Goal: Task Accomplishment & Management: Complete application form

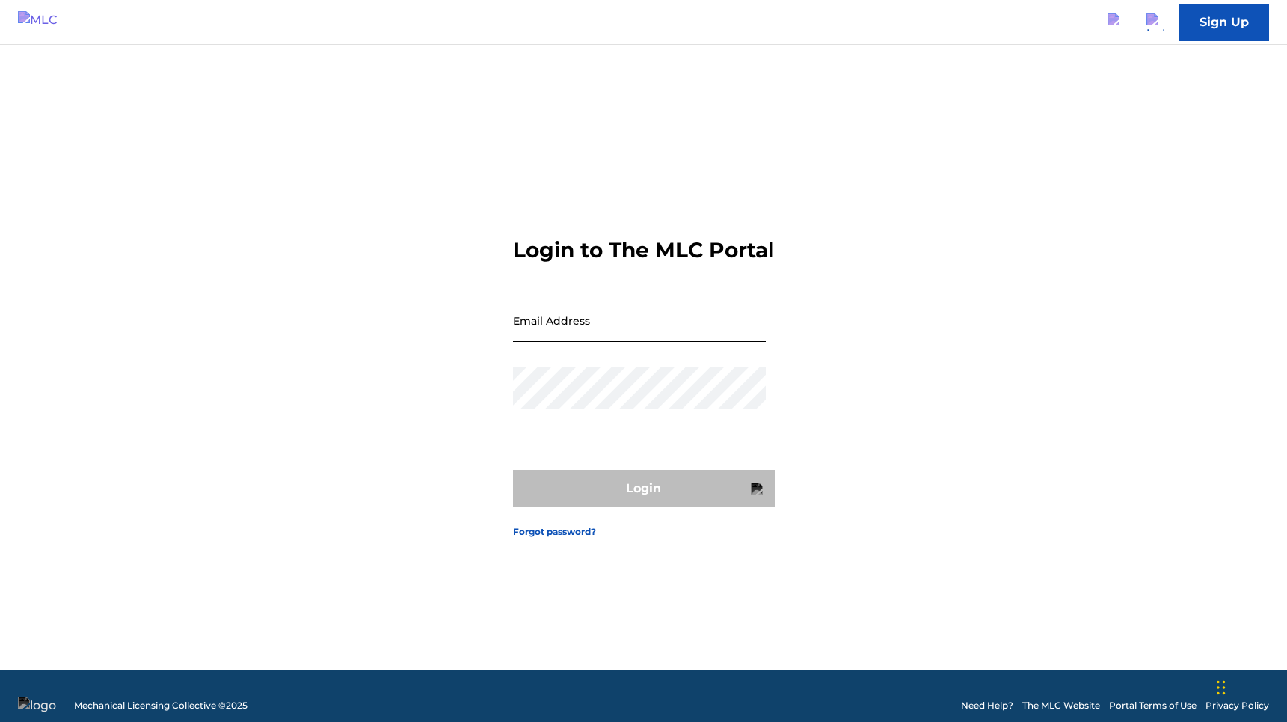
click at [637, 322] on input "Email Address" at bounding box center [639, 320] width 253 height 43
click at [666, 334] on input "Email Address" at bounding box center [639, 320] width 253 height 43
type input "[PERSON_NAME][EMAIL_ADDRESS][PERSON_NAME][DOMAIN_NAME]"
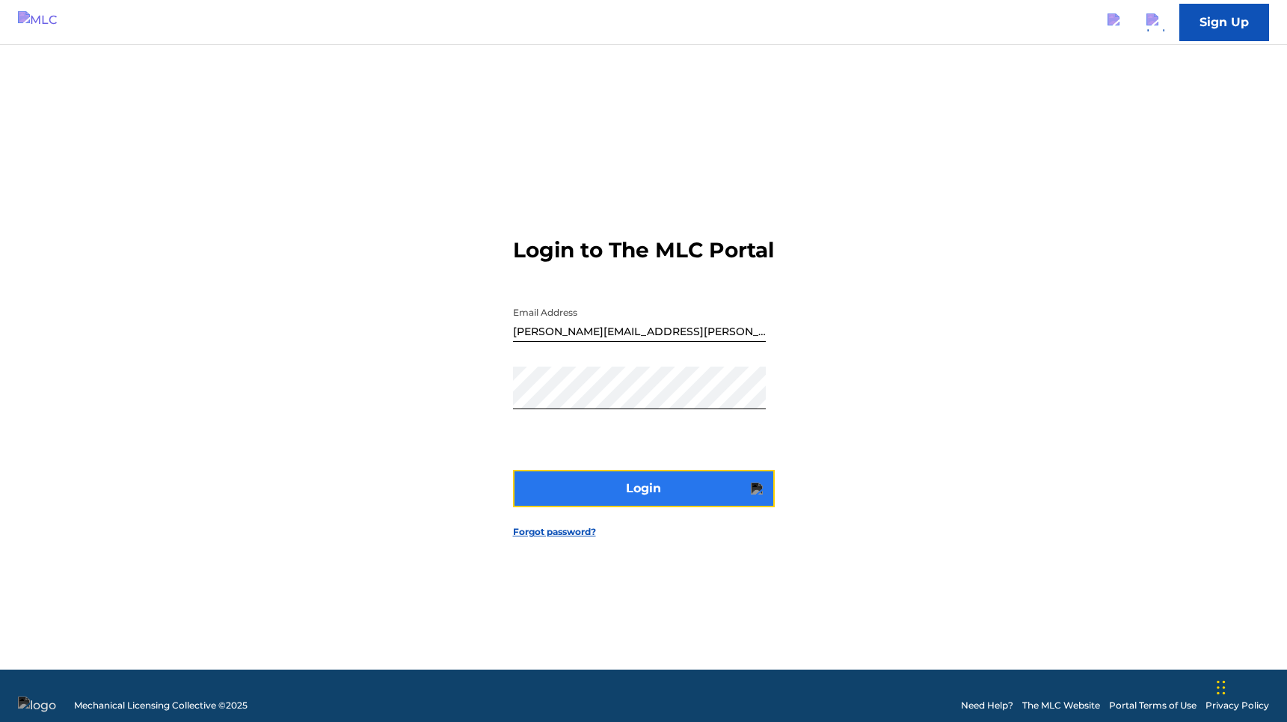
click at [660, 503] on button "Login" at bounding box center [644, 488] width 262 height 37
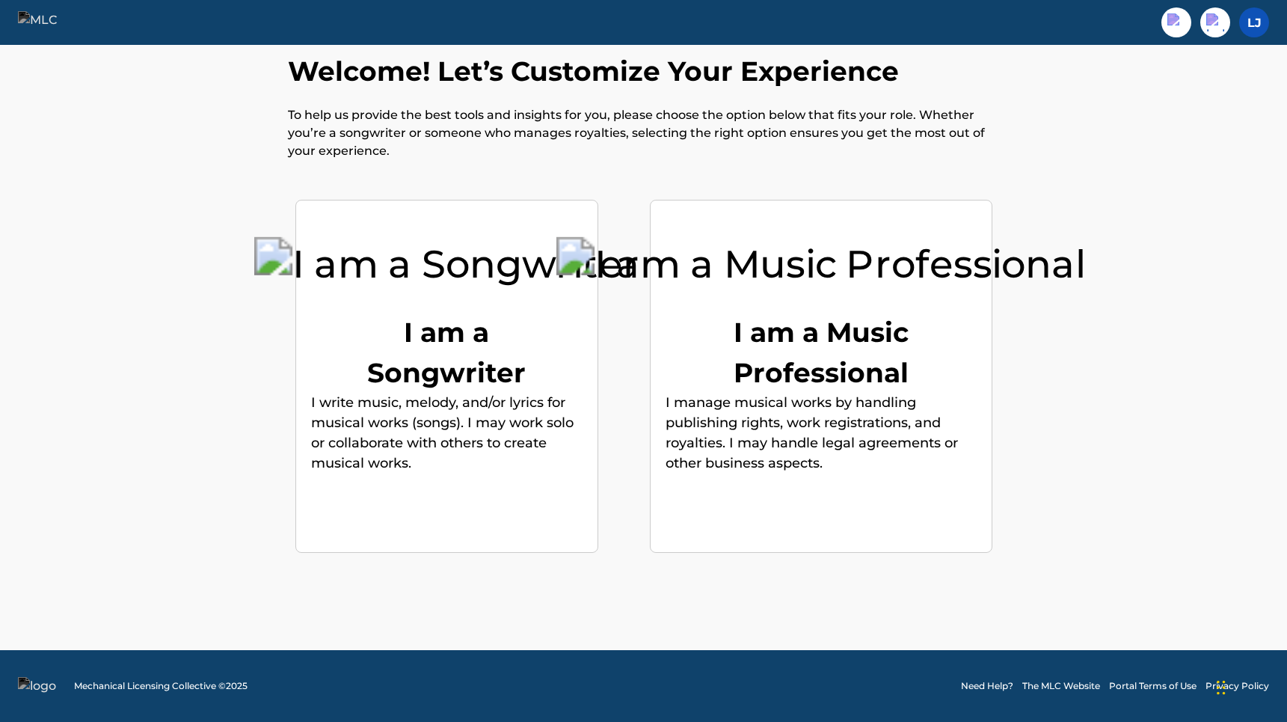
scroll to position [40, 0]
click at [777, 370] on div "I am a Music Professional" at bounding box center [821, 352] width 224 height 81
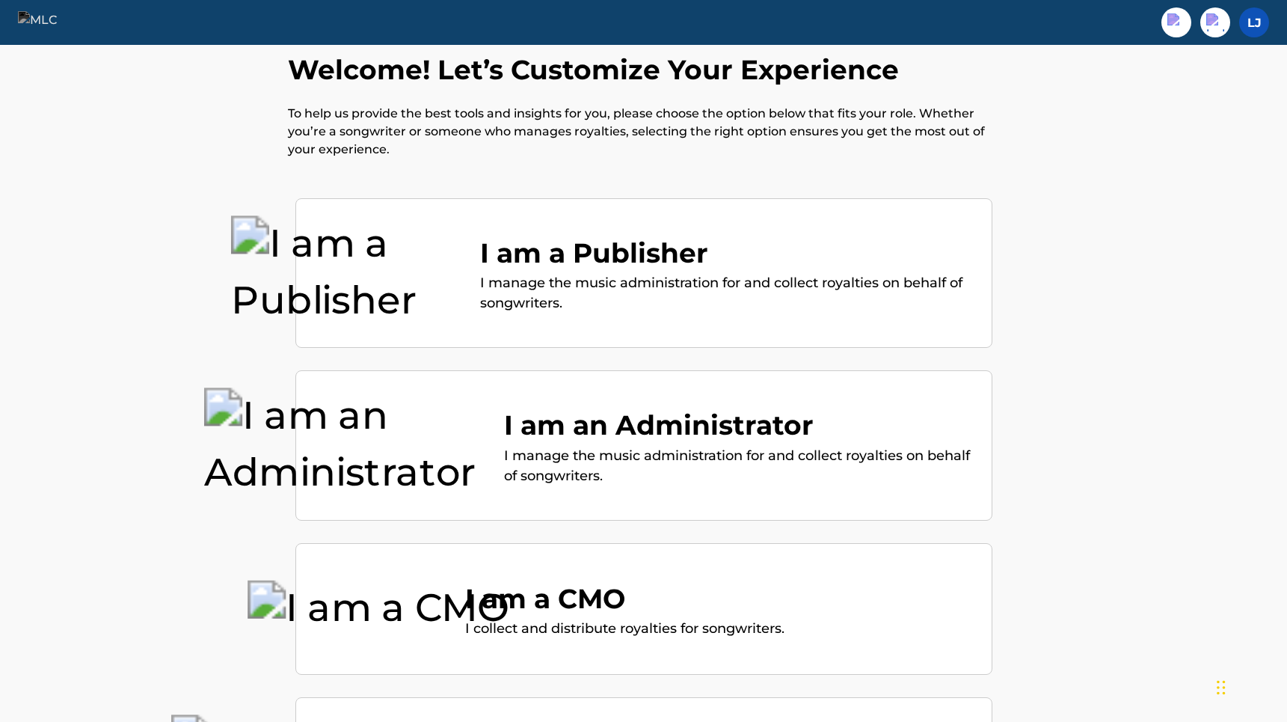
scroll to position [0, 0]
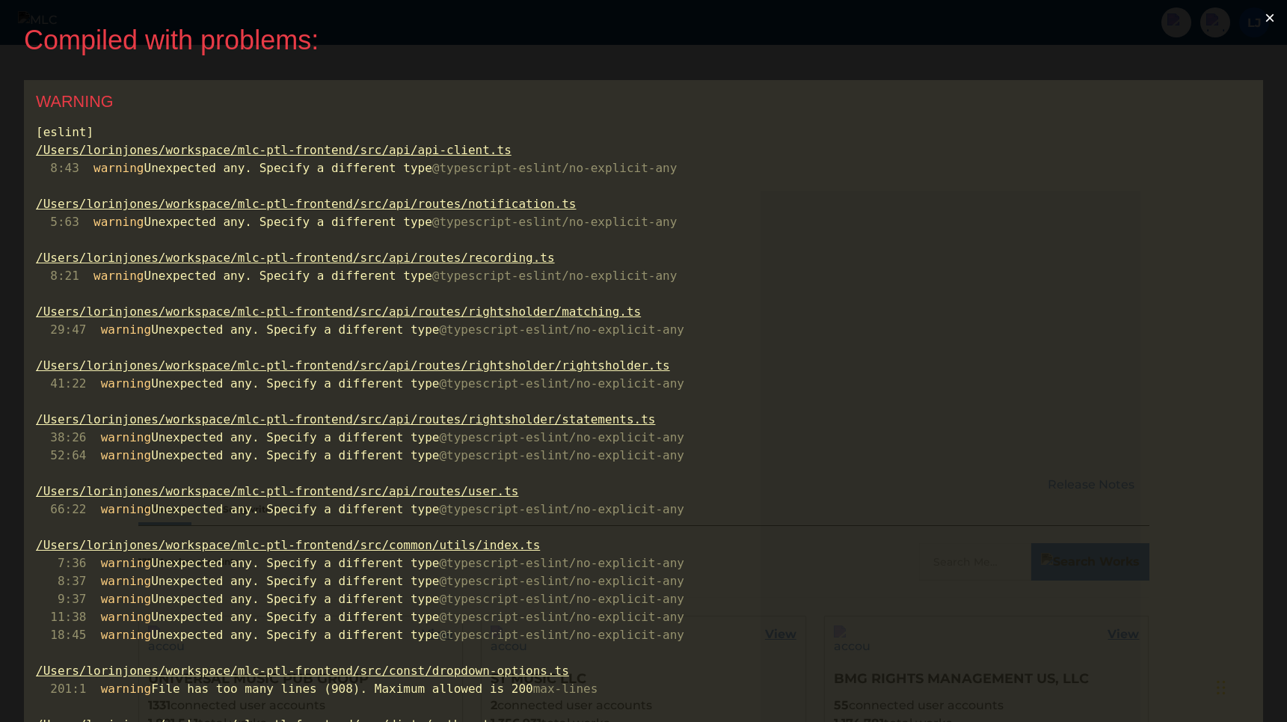
click at [1275, 16] on button "×" at bounding box center [1270, 18] width 34 height 36
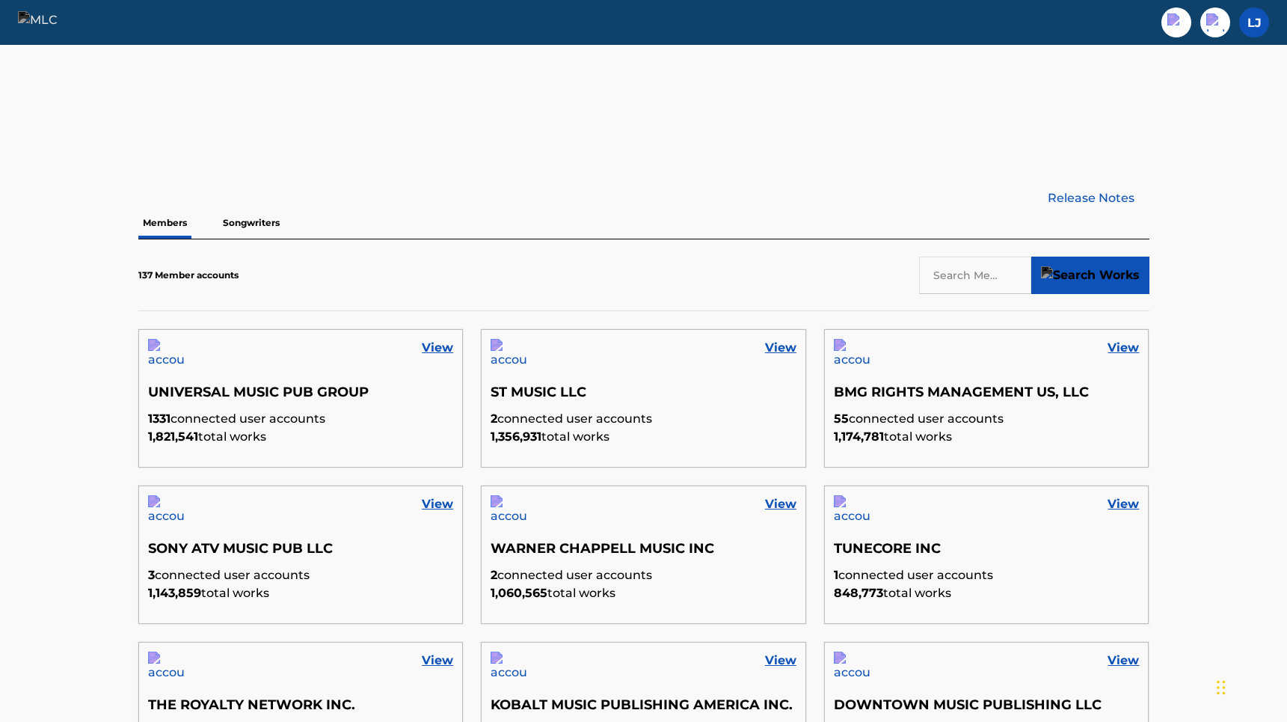
scroll to position [287, 0]
click at [437, 349] on link "View" at bounding box center [437, 347] width 31 height 18
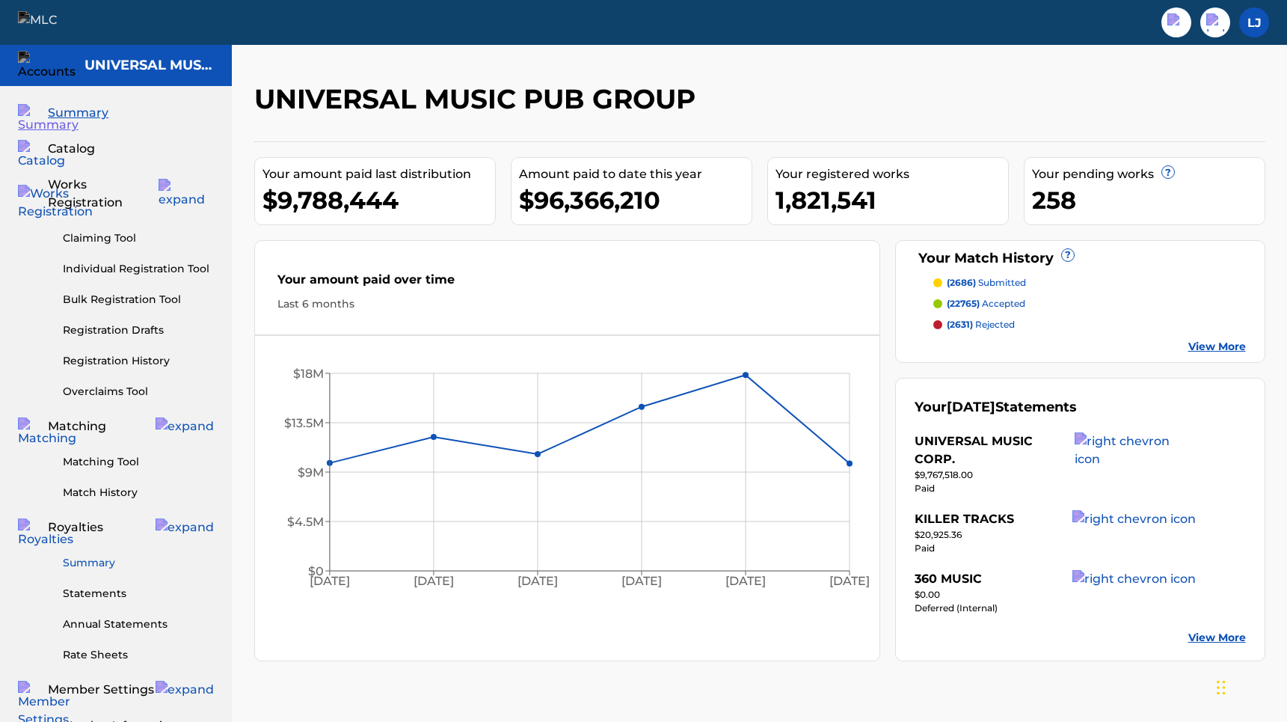
click at [105, 555] on link "Summary" at bounding box center [138, 563] width 151 height 16
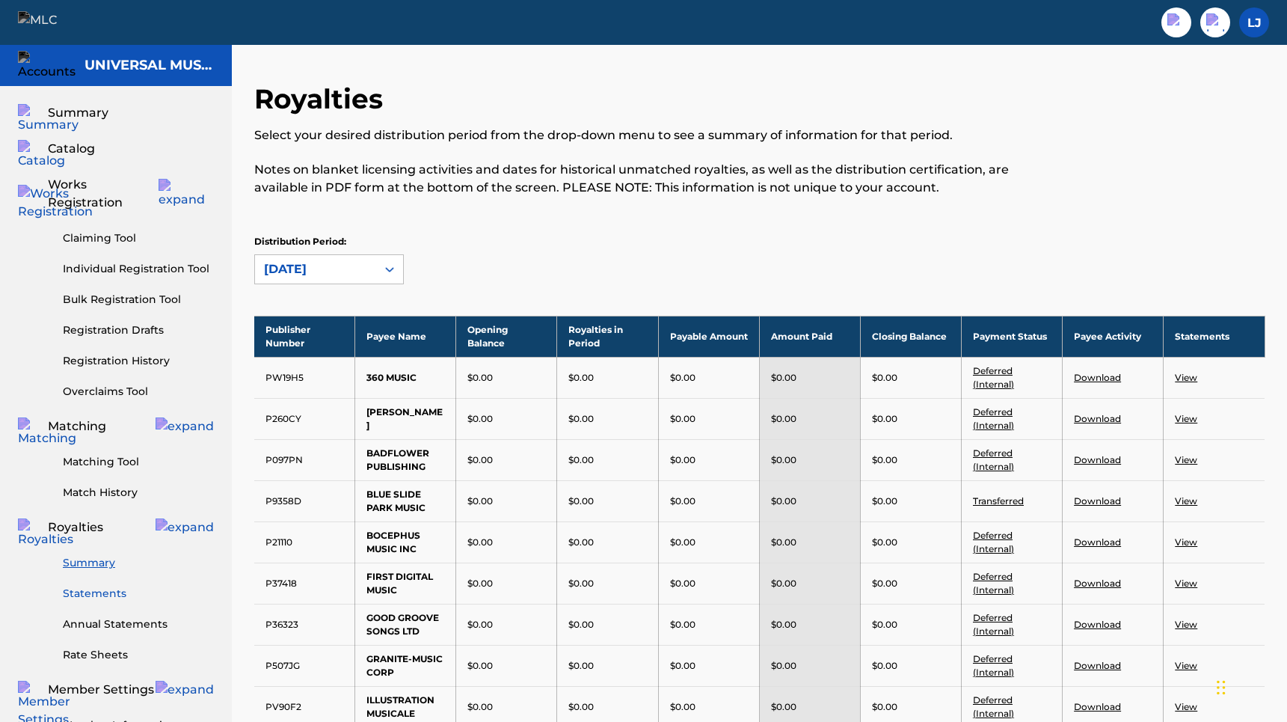
click at [111, 586] on link "Statements" at bounding box center [138, 594] width 151 height 16
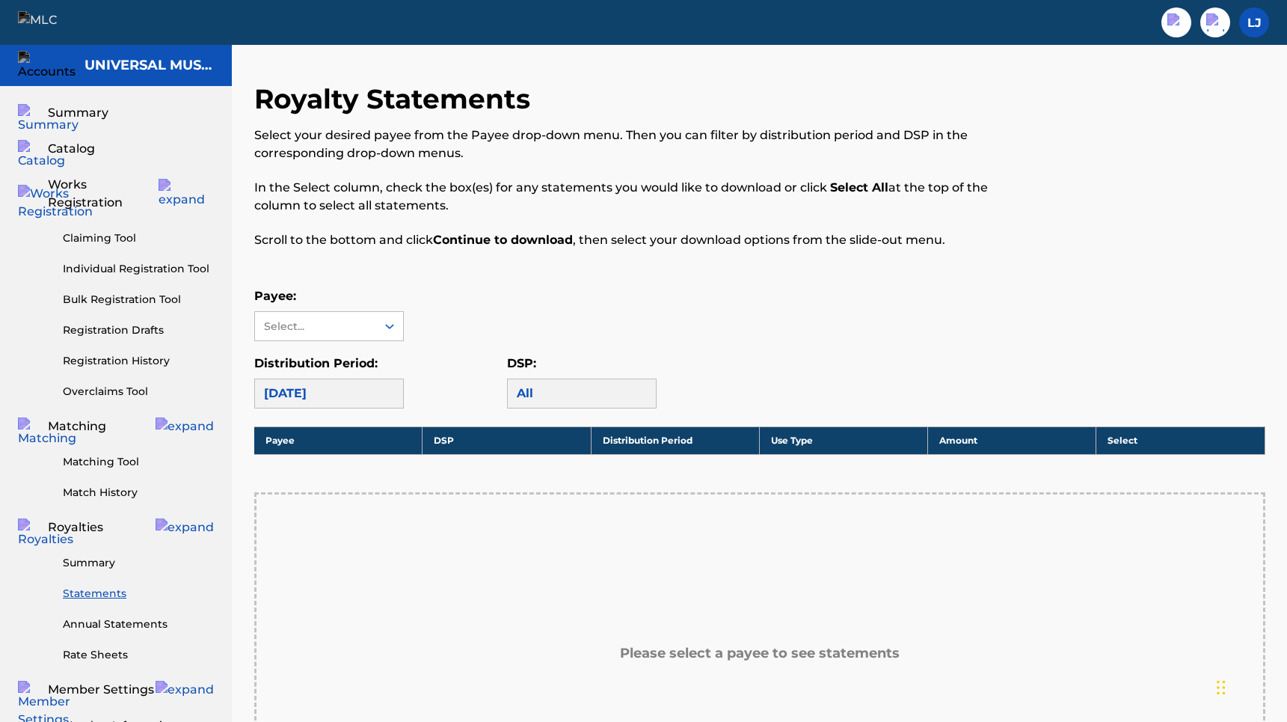
click at [111, 212] on div "Claiming Tool Individual Registration Tool Bulk Registration Tool Registration …" at bounding box center [116, 306] width 196 height 188
click at [111, 230] on link "Claiming Tool" at bounding box center [138, 238] width 151 height 16
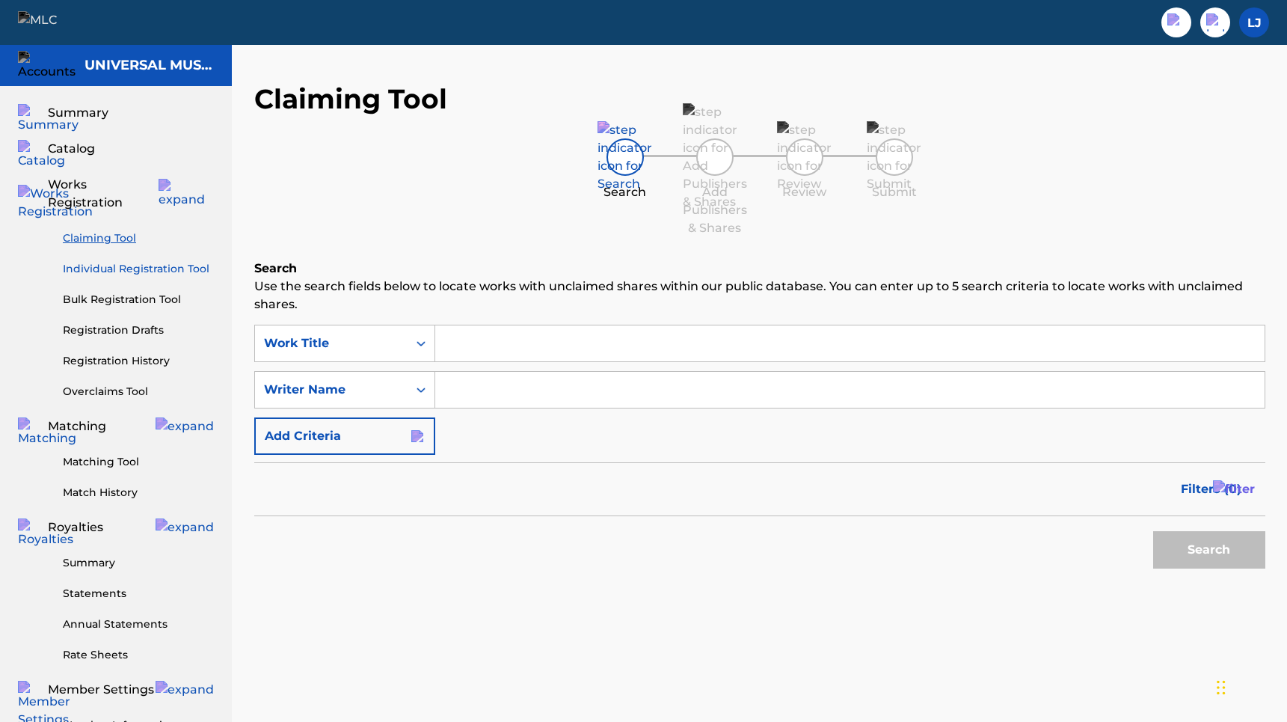
click at [133, 261] on link "Individual Registration Tool" at bounding box center [138, 269] width 151 height 16
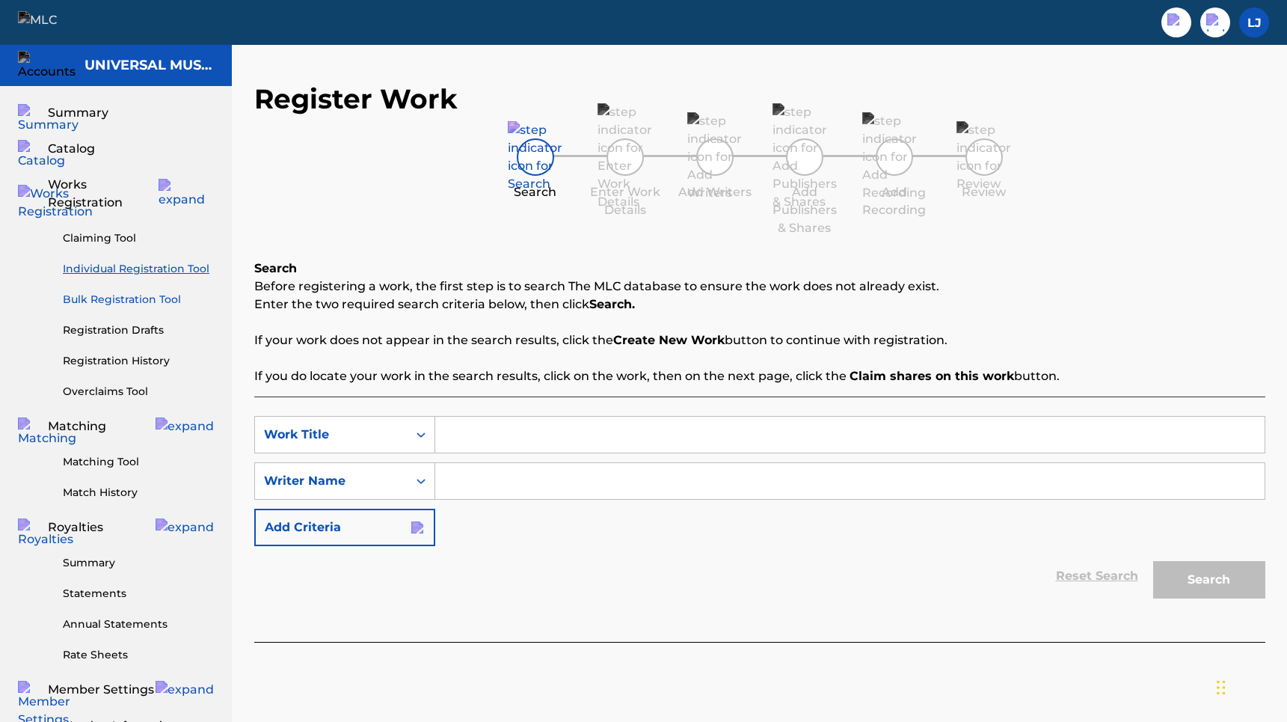
click at [134, 292] on link "Bulk Registration Tool" at bounding box center [138, 300] width 151 height 16
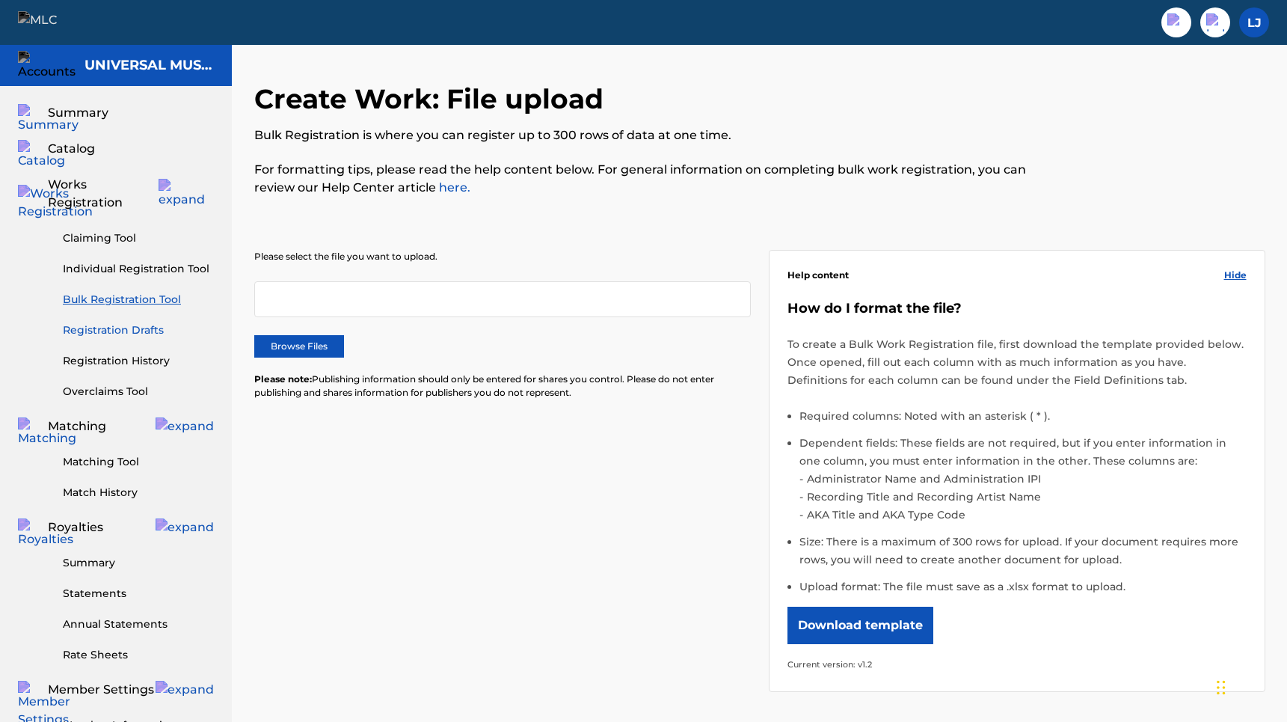
click at [137, 322] on link "Registration Drafts" at bounding box center [138, 330] width 151 height 16
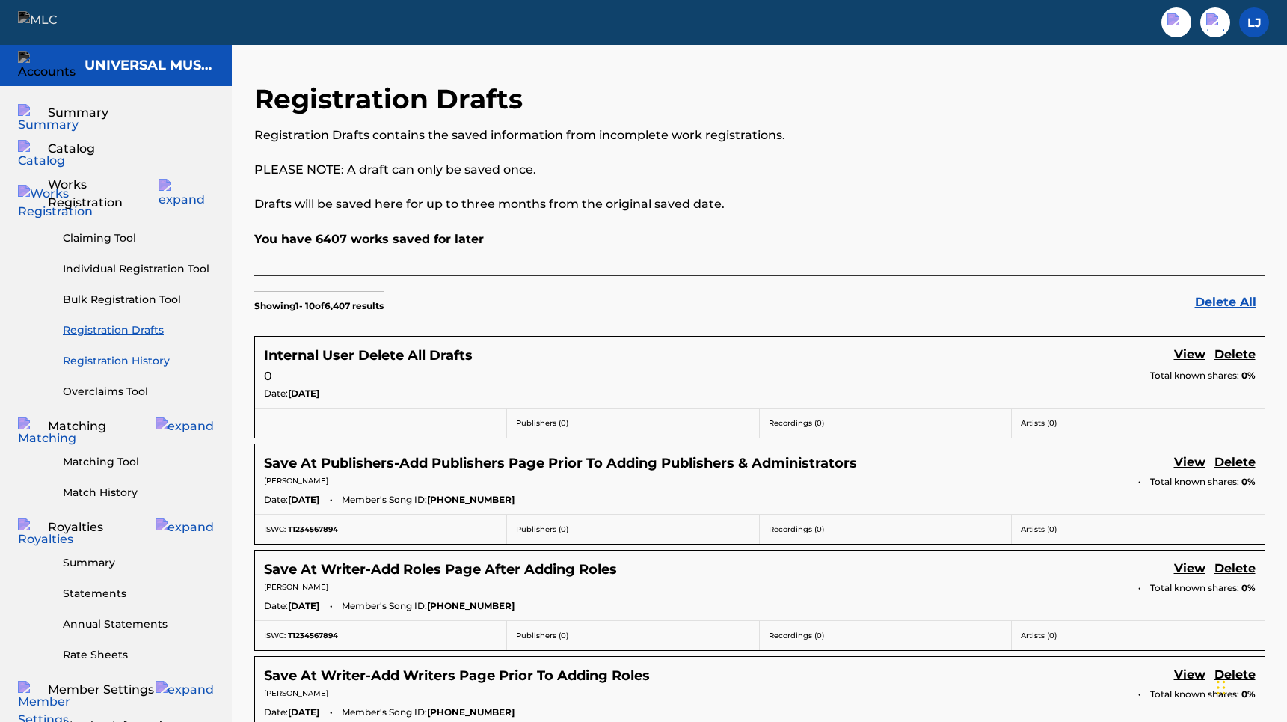
click at [134, 353] on link "Registration History" at bounding box center [138, 361] width 151 height 16
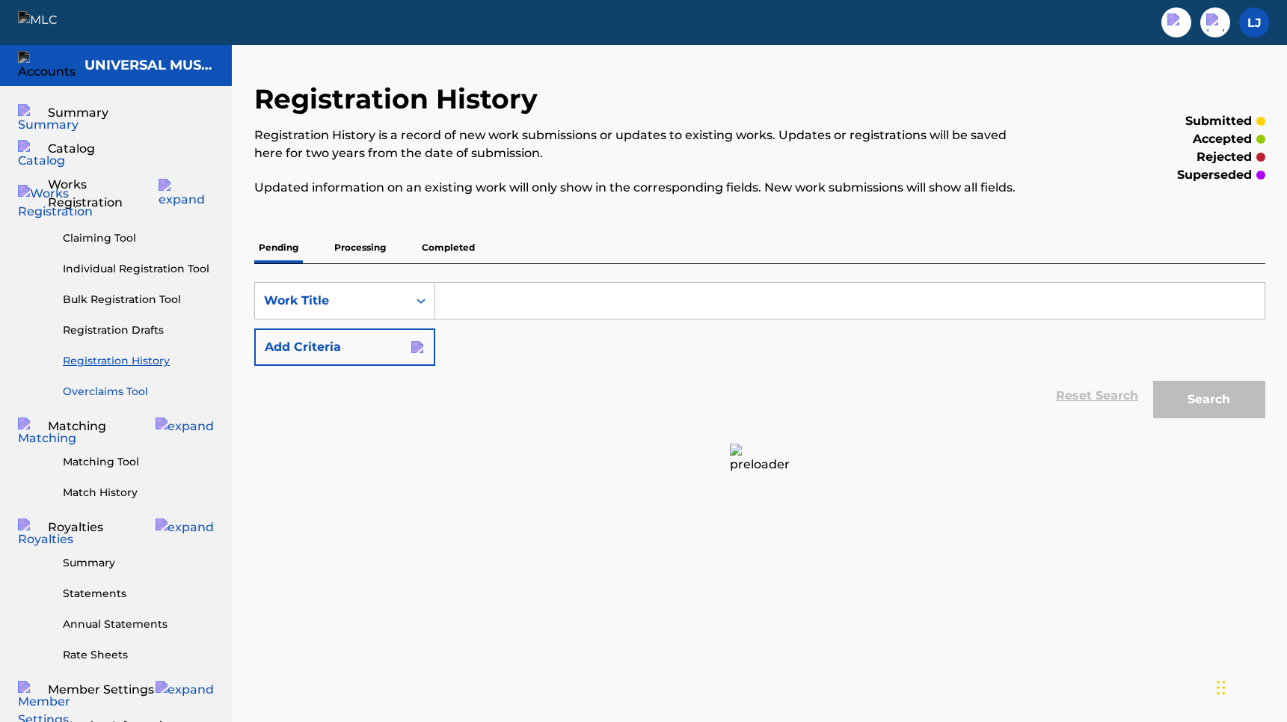
click at [130, 384] on link "Overclaims Tool" at bounding box center [138, 392] width 151 height 16
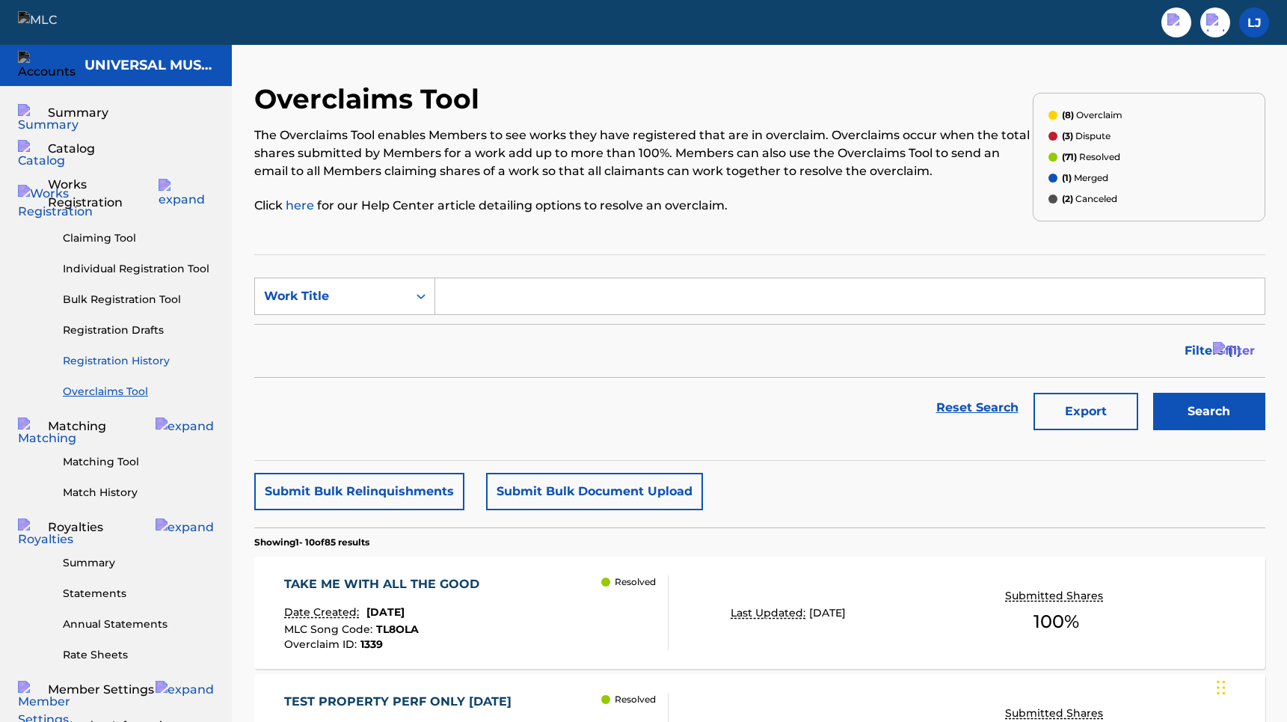
click at [131, 353] on link "Registration History" at bounding box center [138, 361] width 151 height 16
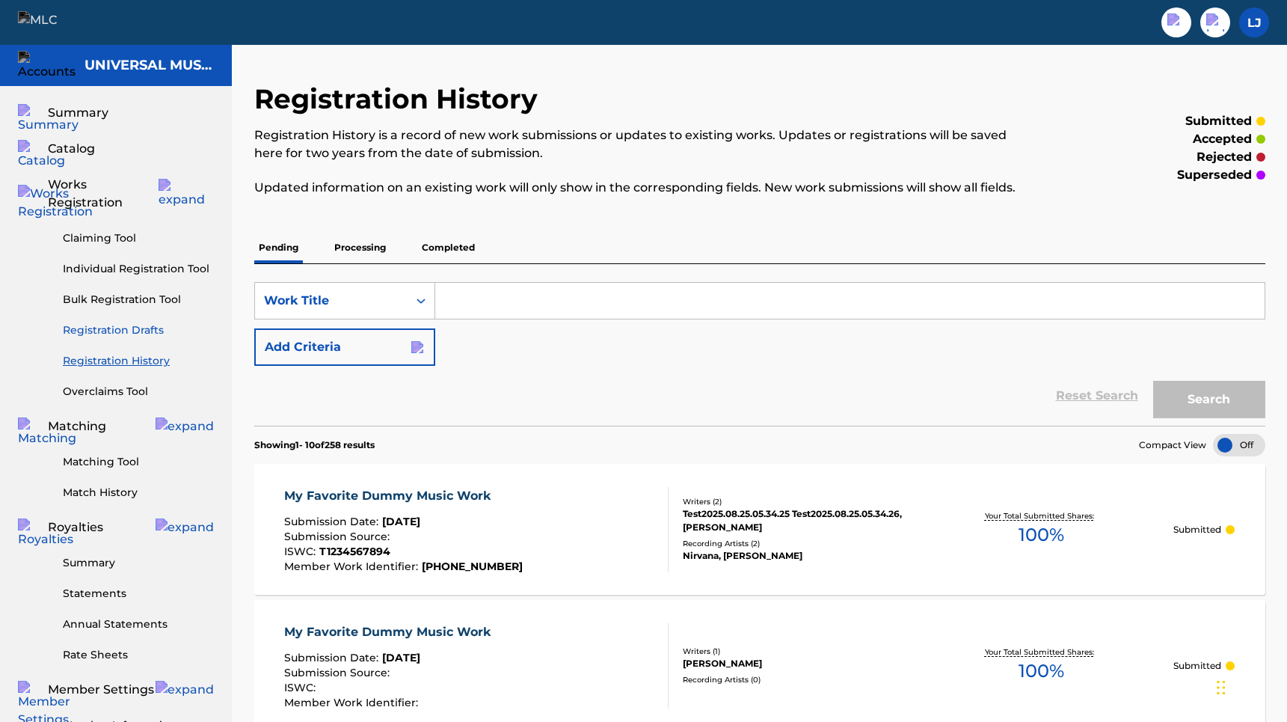
click at [142, 322] on link "Registration Drafts" at bounding box center [138, 330] width 151 height 16
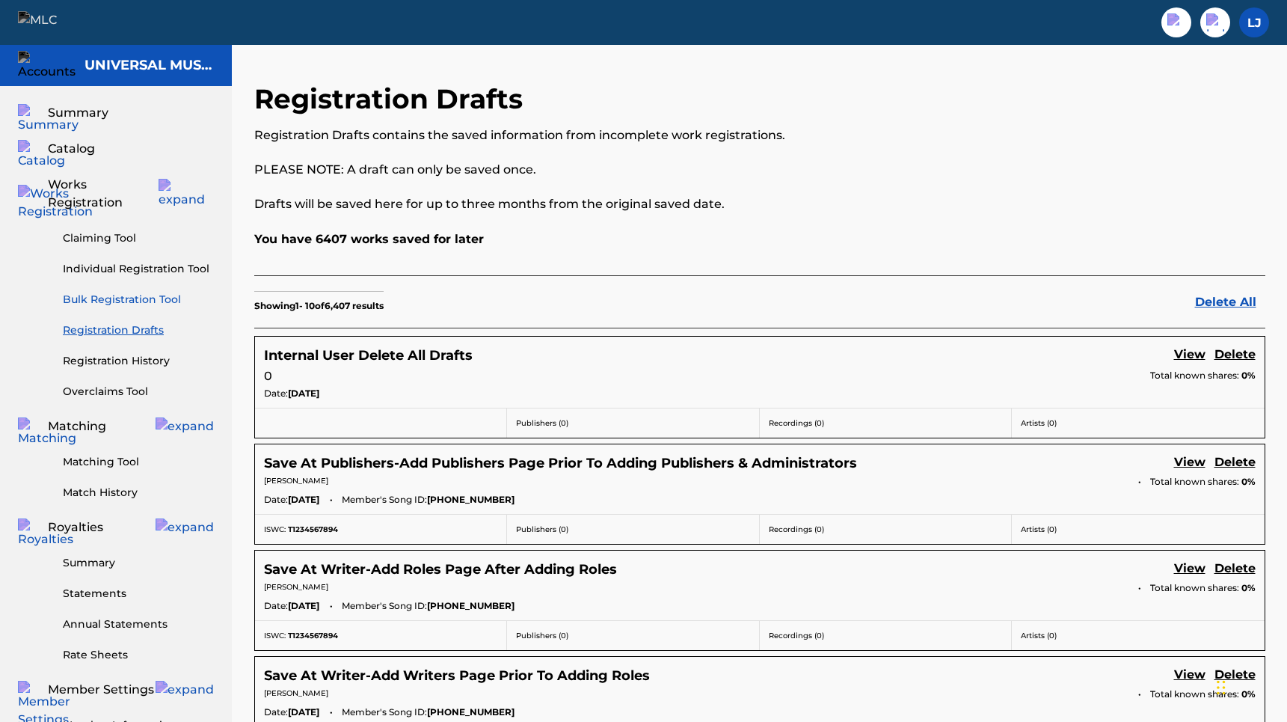
click at [141, 292] on link "Bulk Registration Tool" at bounding box center [138, 300] width 151 height 16
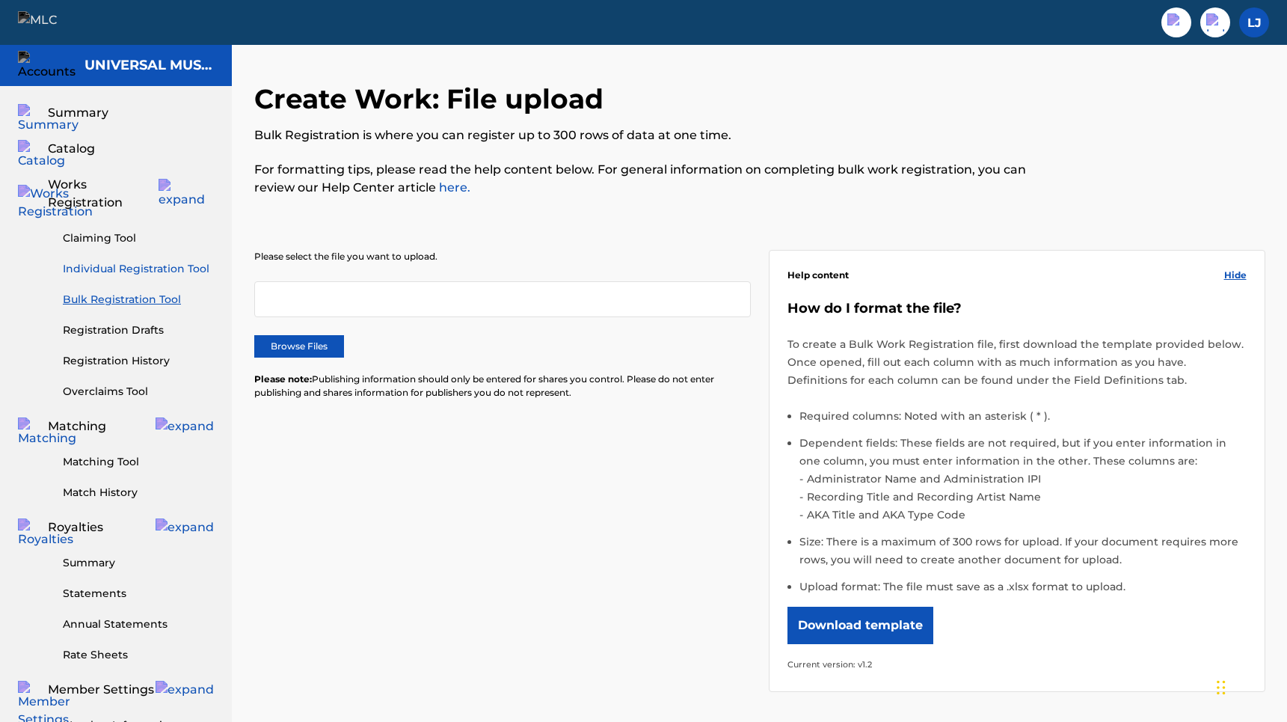
click at [141, 261] on link "Individual Registration Tool" at bounding box center [138, 269] width 151 height 16
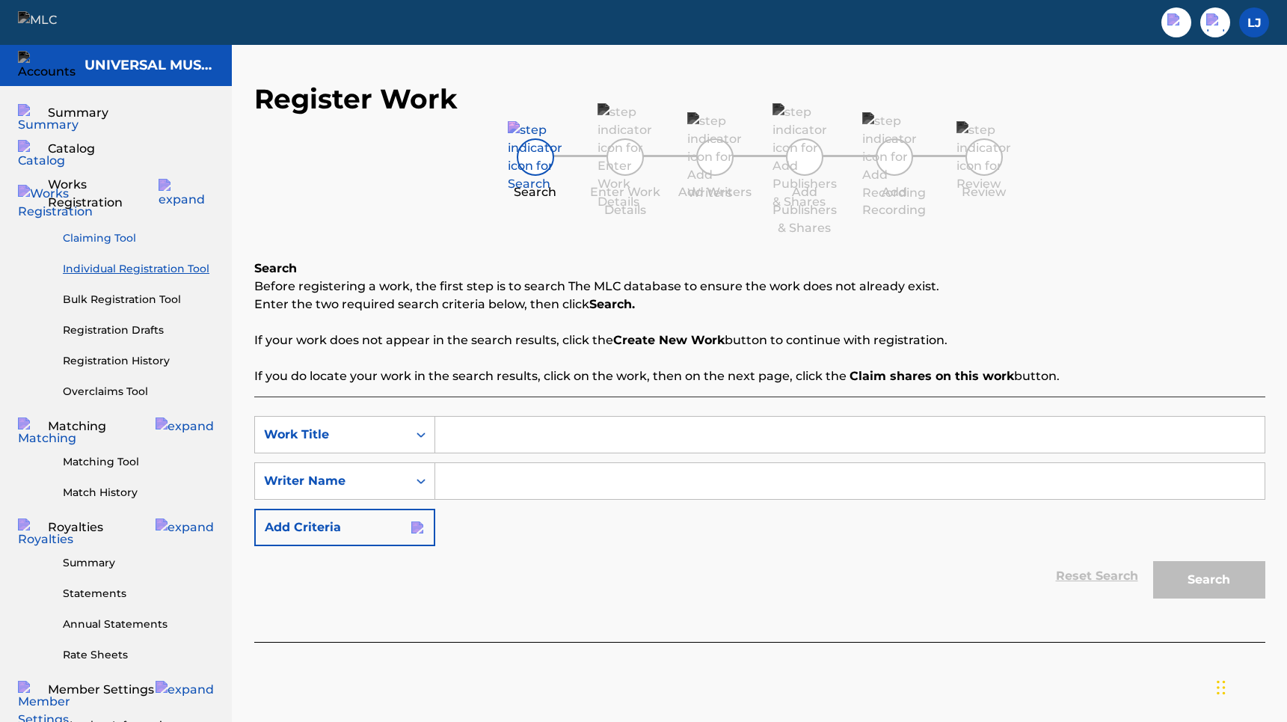
click at [123, 230] on link "Claiming Tool" at bounding box center [138, 238] width 151 height 16
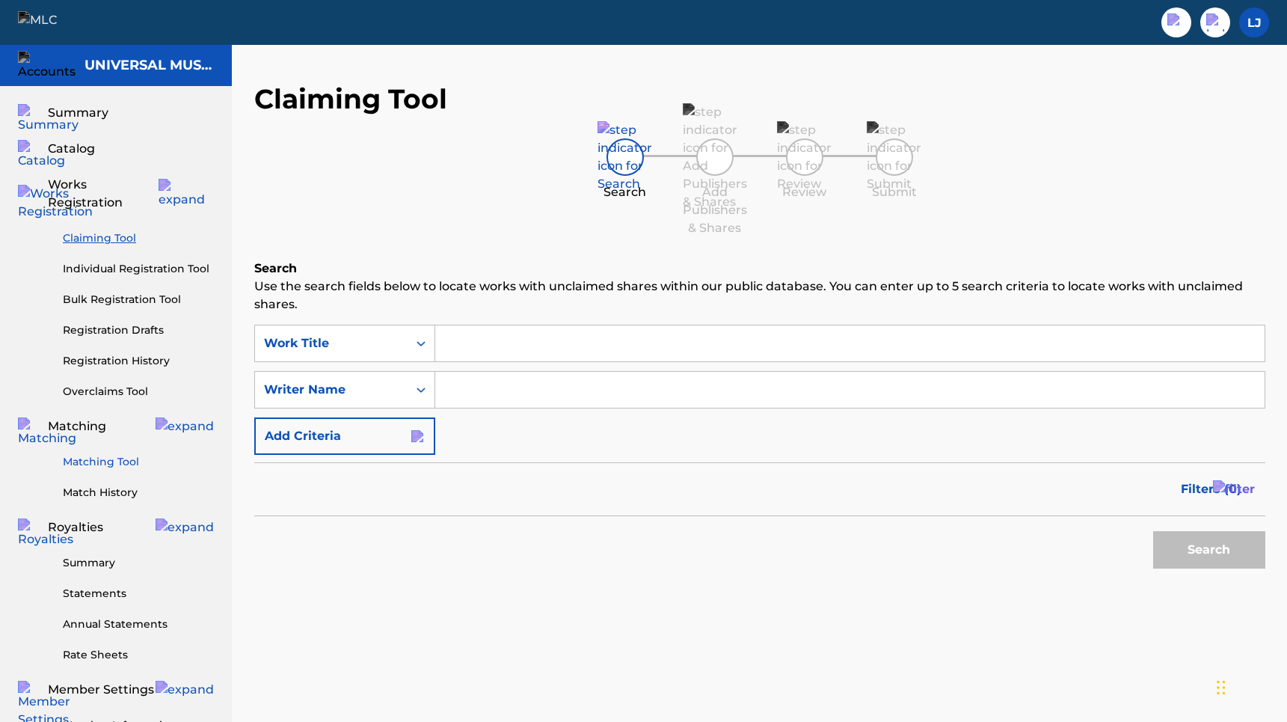
click at [108, 454] on link "Matching Tool" at bounding box center [138, 462] width 151 height 16
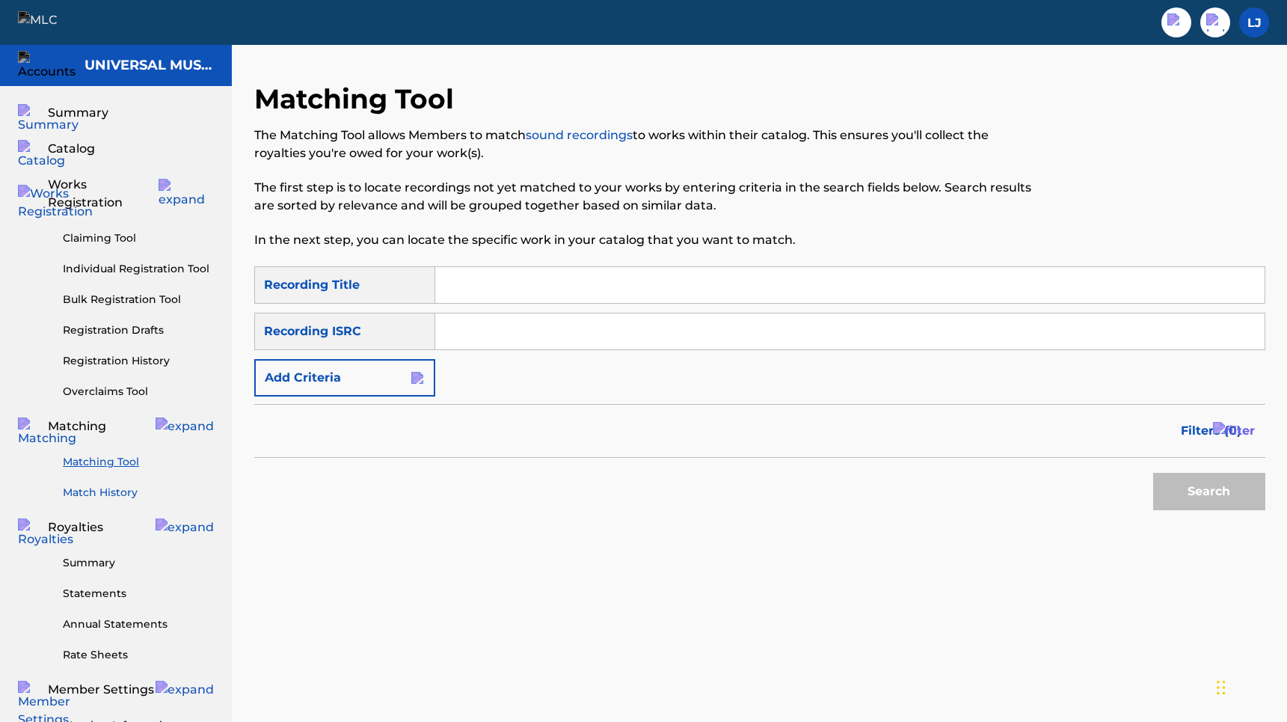
click at [110, 485] on link "Match History" at bounding box center [138, 493] width 151 height 16
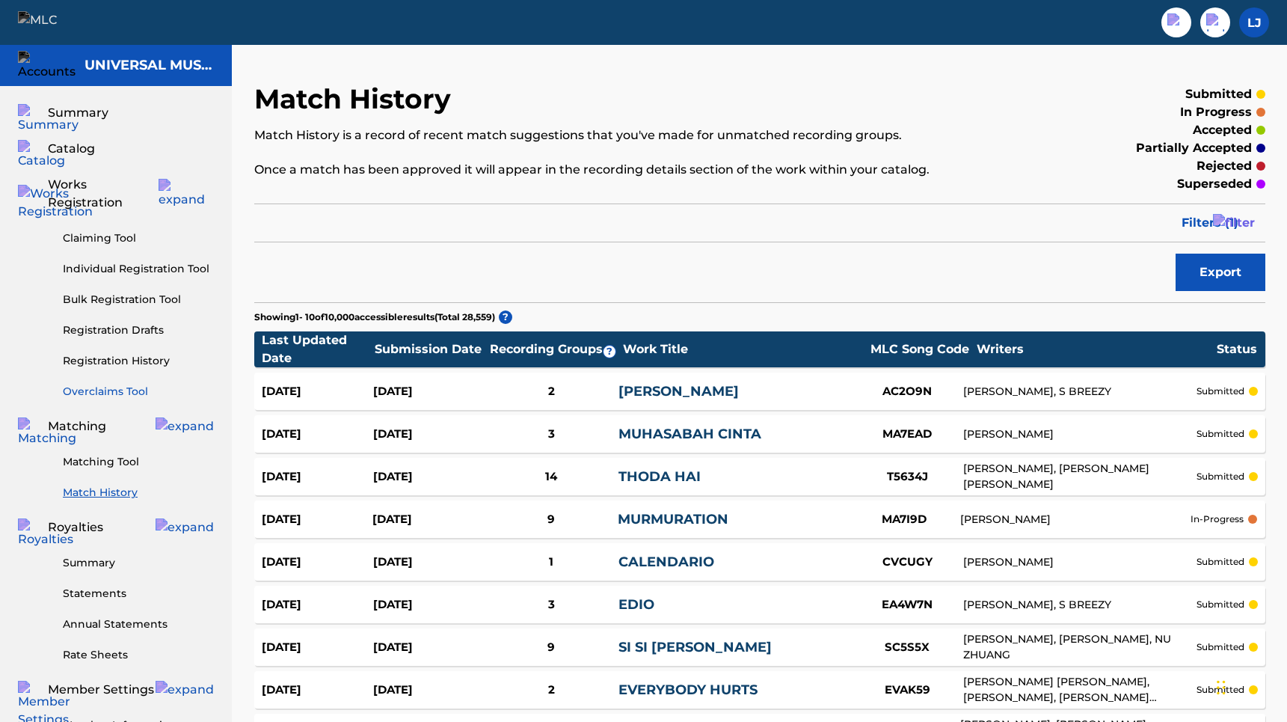
click at [103, 384] on link "Overclaims Tool" at bounding box center [138, 392] width 151 height 16
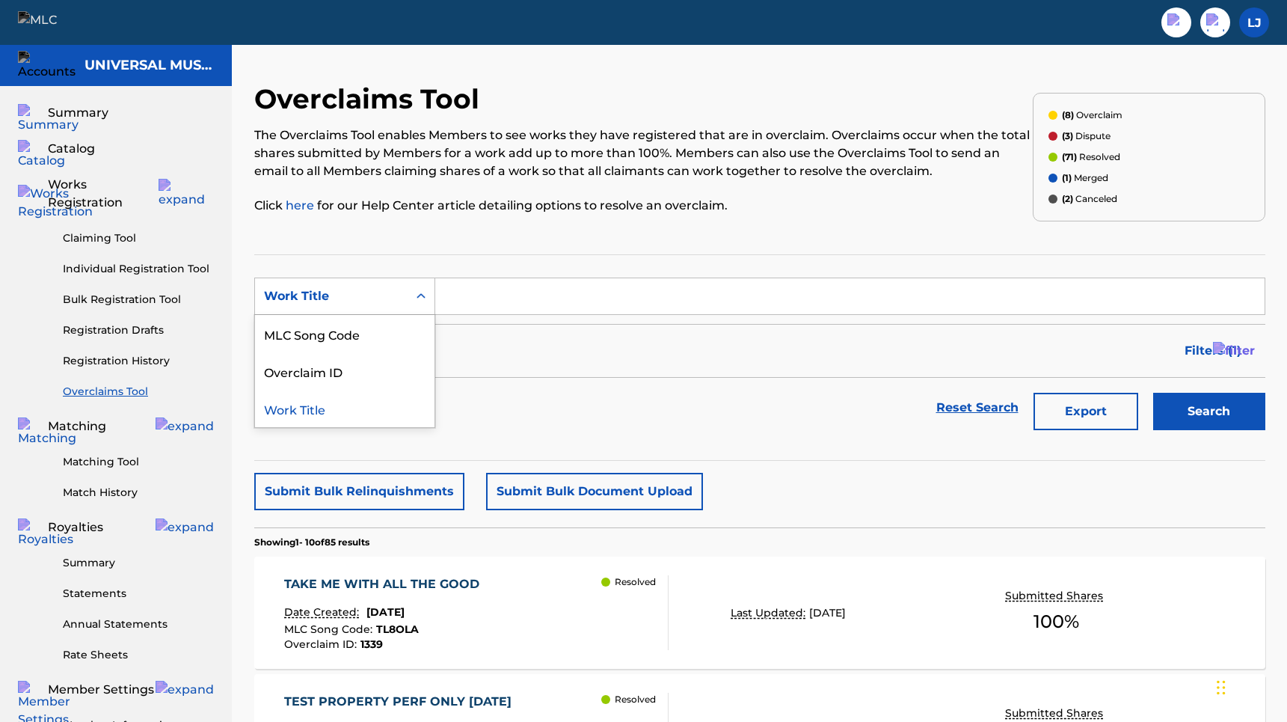
click at [414, 298] on icon "Search Form" at bounding box center [421, 296] width 15 height 15
click at [520, 289] on input "Search Form" at bounding box center [849, 296] width 829 height 36
click at [392, 583] on div "TAKE ME WITH ALL THE GOOD" at bounding box center [385, 584] width 203 height 18
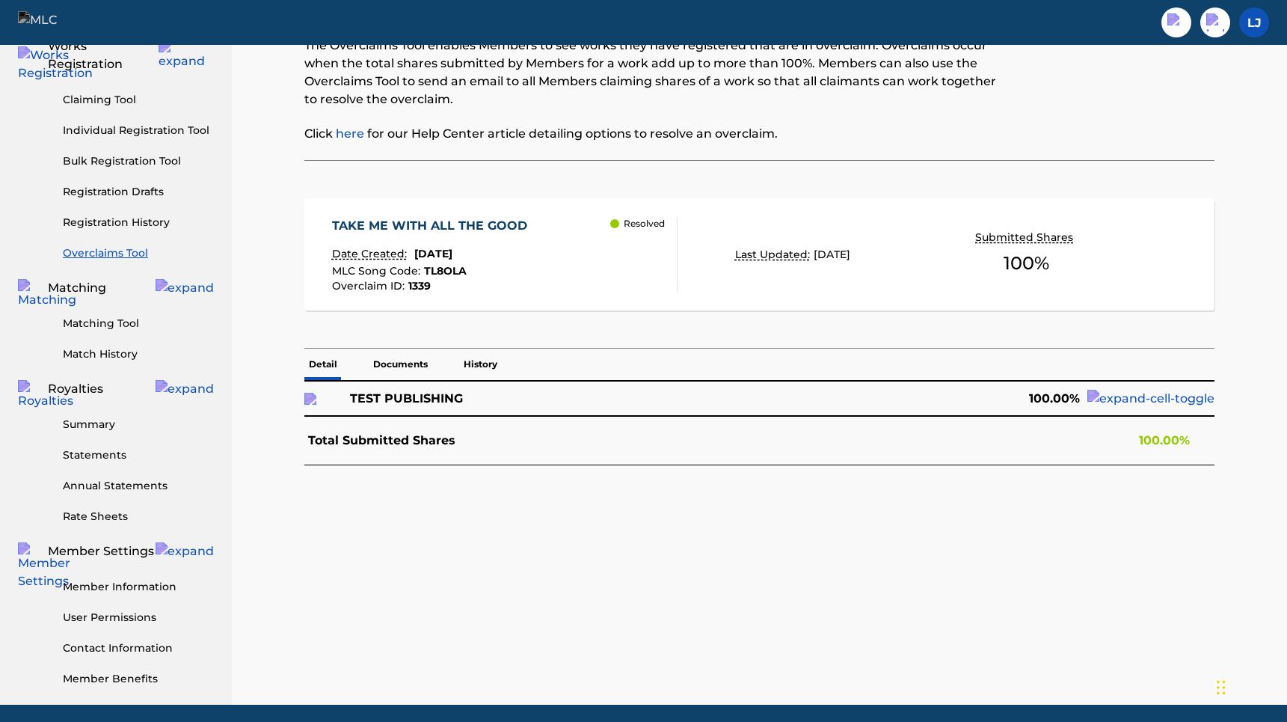
scroll to position [139, 0]
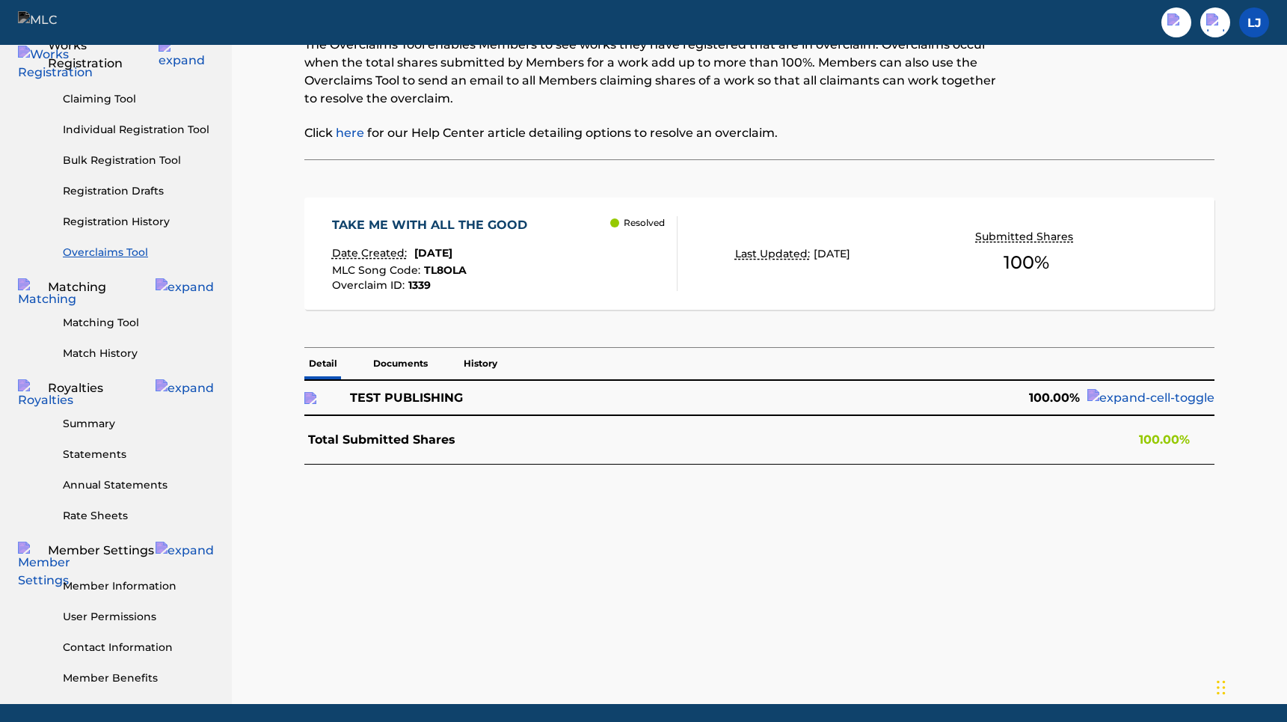
click at [472, 361] on p "History" at bounding box center [480, 363] width 43 height 31
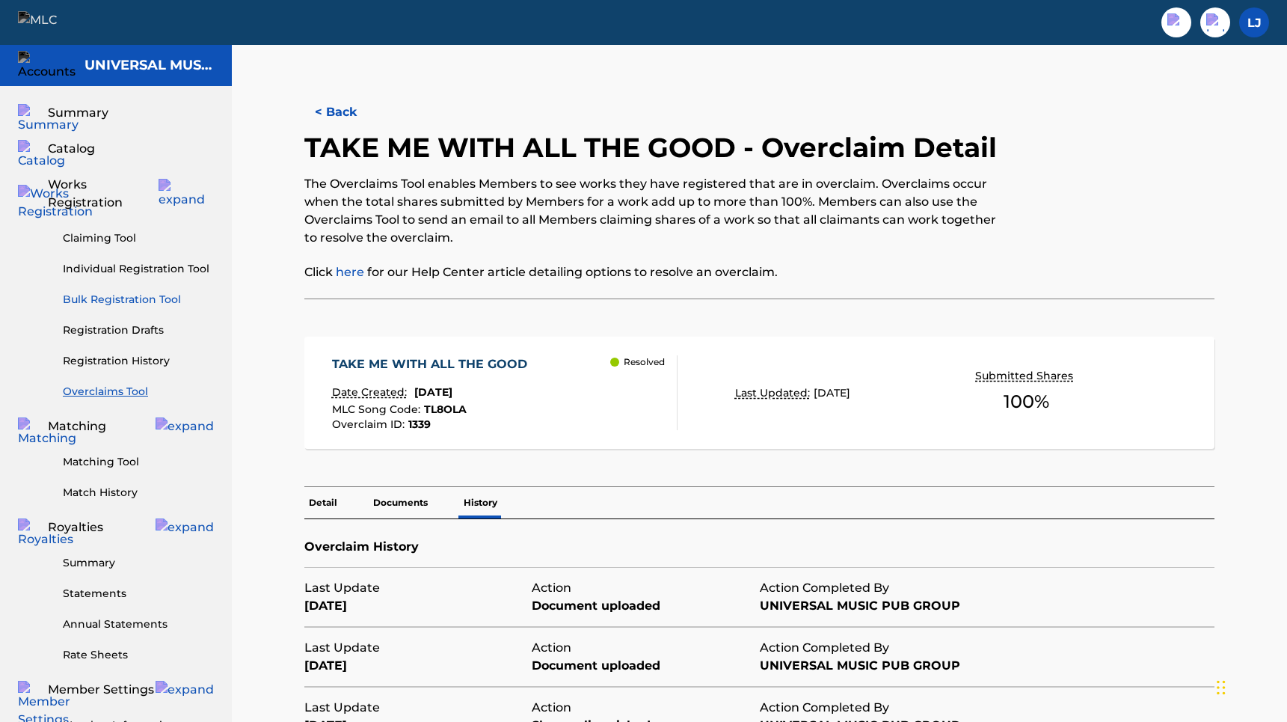
click at [131, 292] on link "Bulk Registration Tool" at bounding box center [138, 300] width 151 height 16
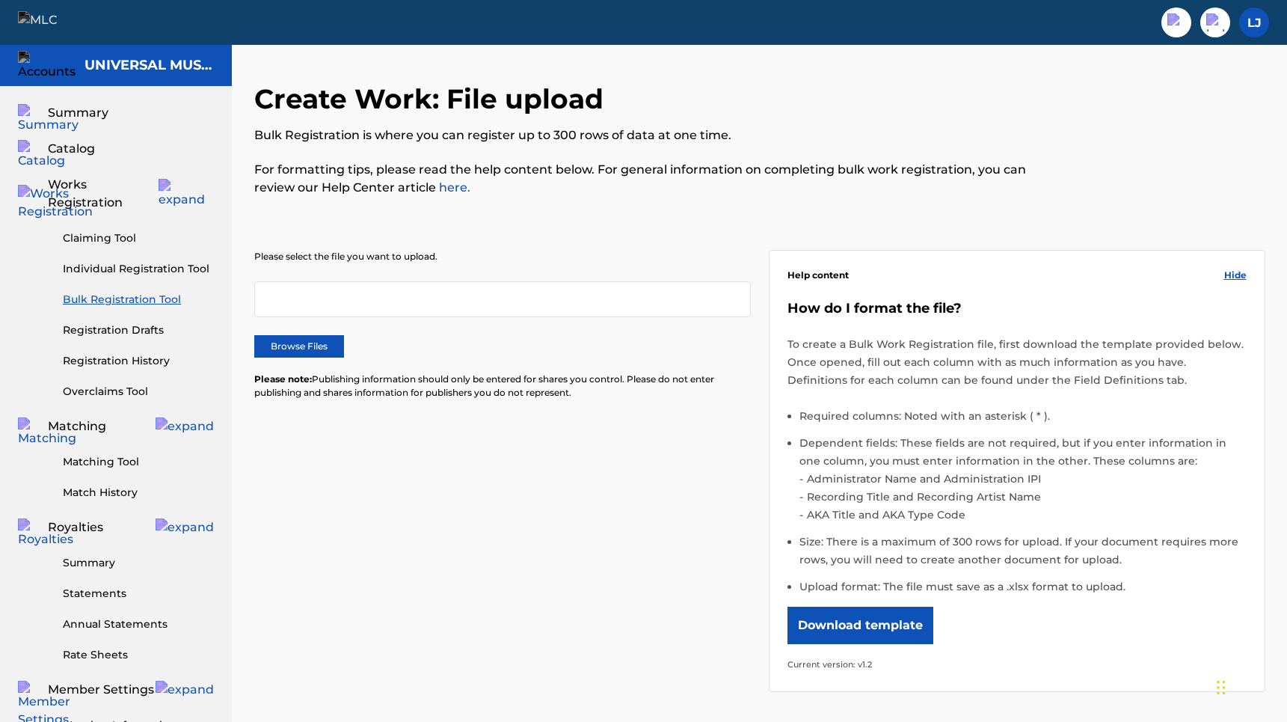
click at [417, 291] on div at bounding box center [502, 299] width 497 height 36
click at [384, 309] on div at bounding box center [502, 299] width 497 height 36
click at [318, 349] on label "Browse Files" at bounding box center [299, 346] width 90 height 22
click at [0, 0] on input "Browse Files" at bounding box center [0, 0] width 0 height 0
